Goal: Information Seeking & Learning: Learn about a topic

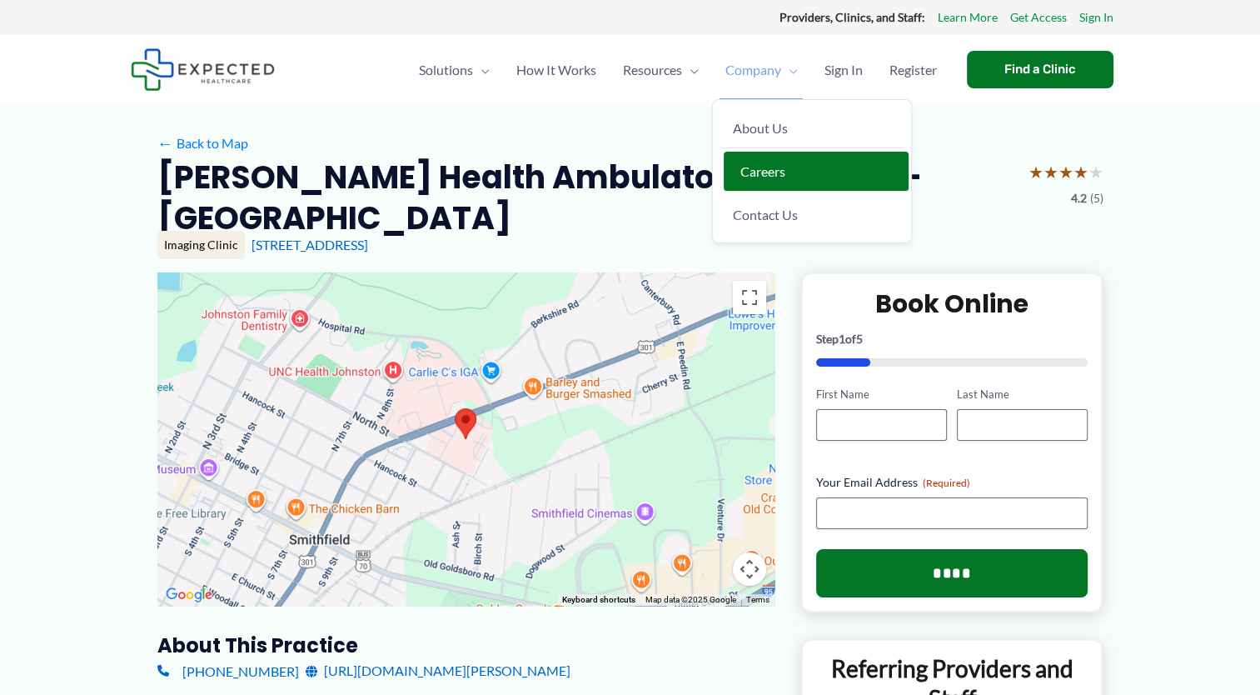
click at [734, 175] on link "Careers" at bounding box center [816, 172] width 185 height 40
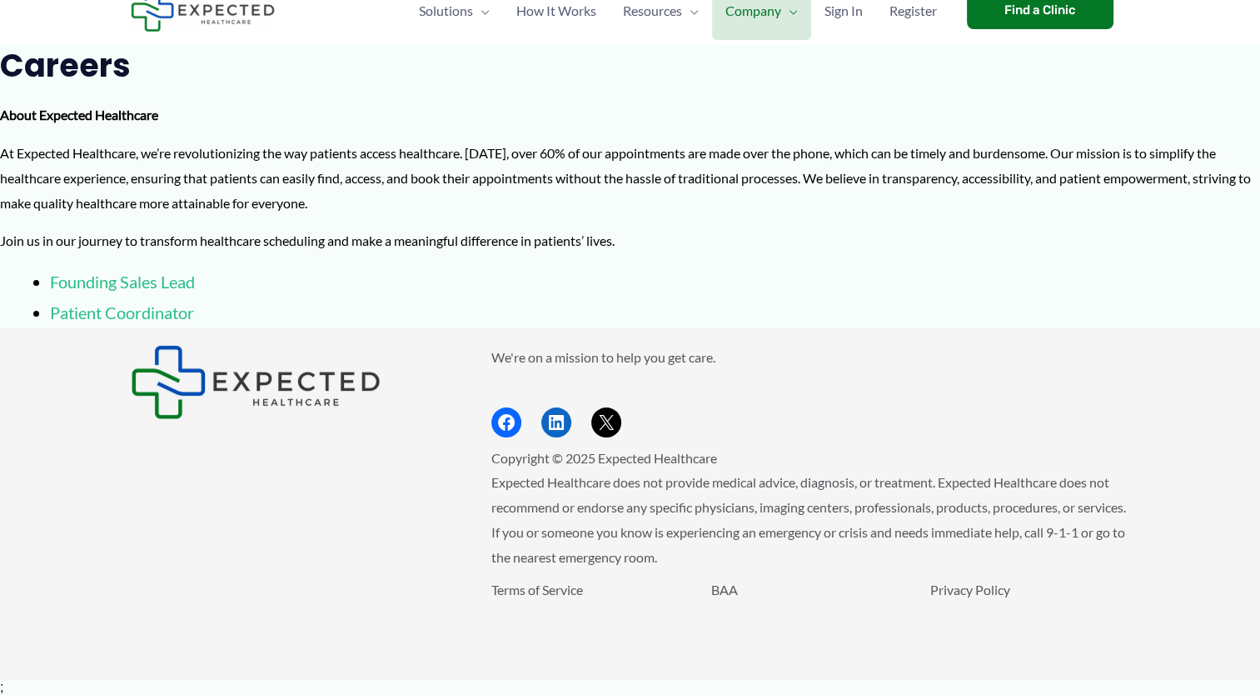
scroll to position [60, 0]
click at [137, 311] on link "Patient Coordinator" at bounding box center [122, 312] width 144 height 20
